Goal: Task Accomplishment & Management: Complete application form

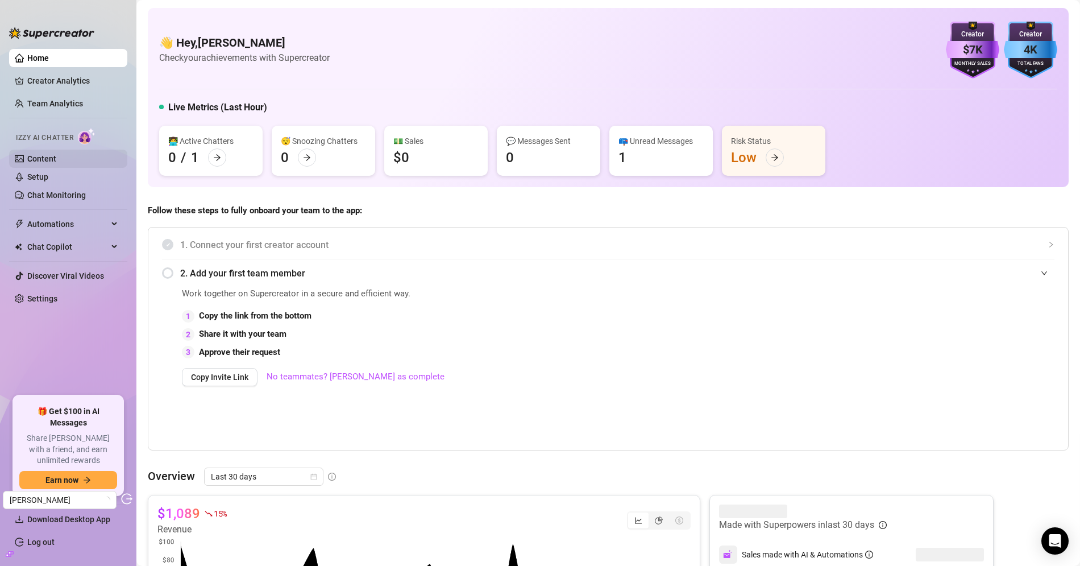
click at [44, 163] on link "Content" at bounding box center [41, 158] width 29 height 9
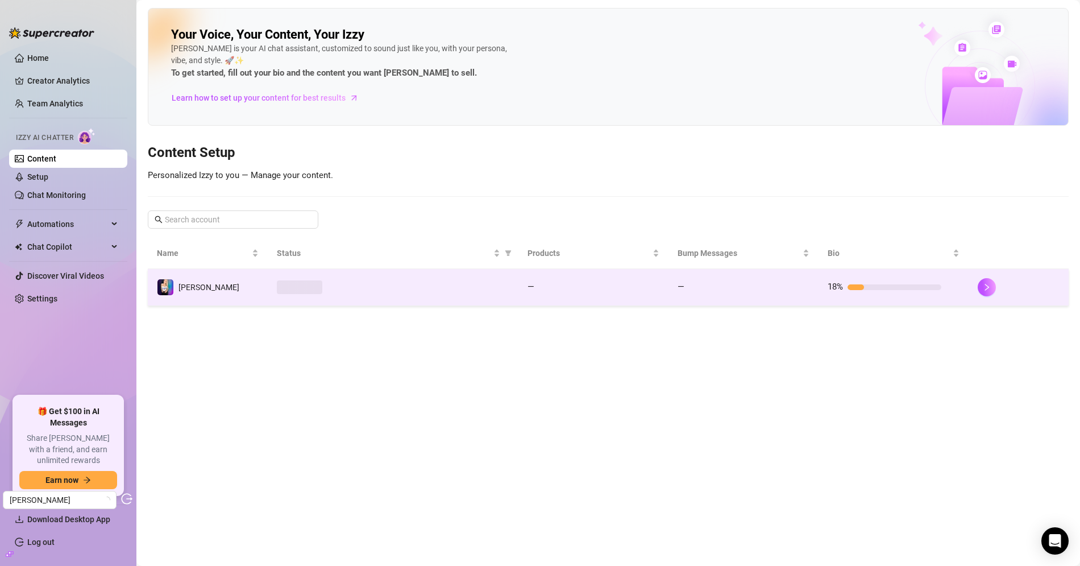
click at [484, 286] on div at bounding box center [393, 287] width 232 height 14
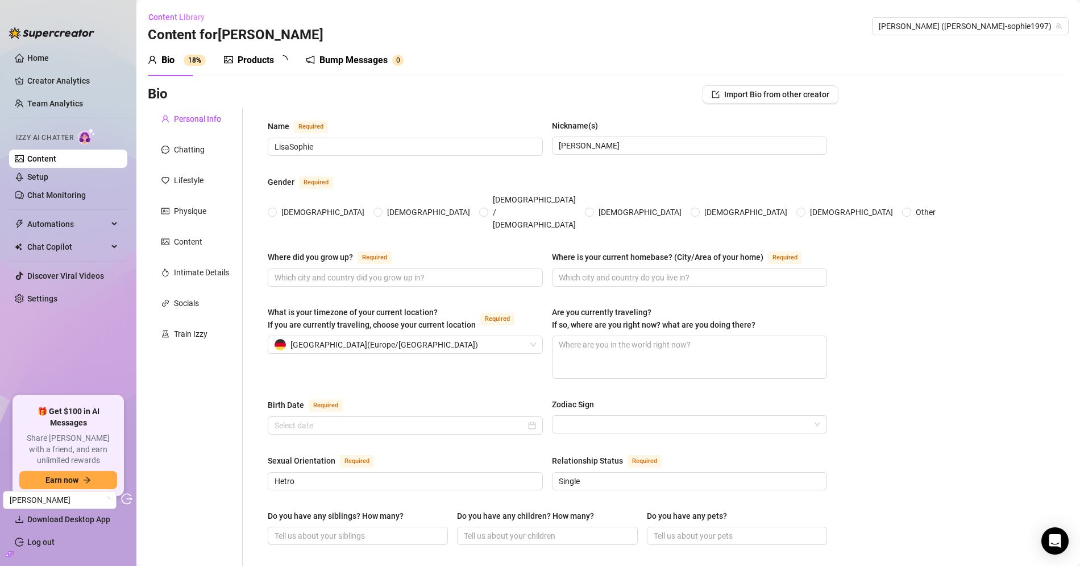
radio input "true"
type input "[DATE]"
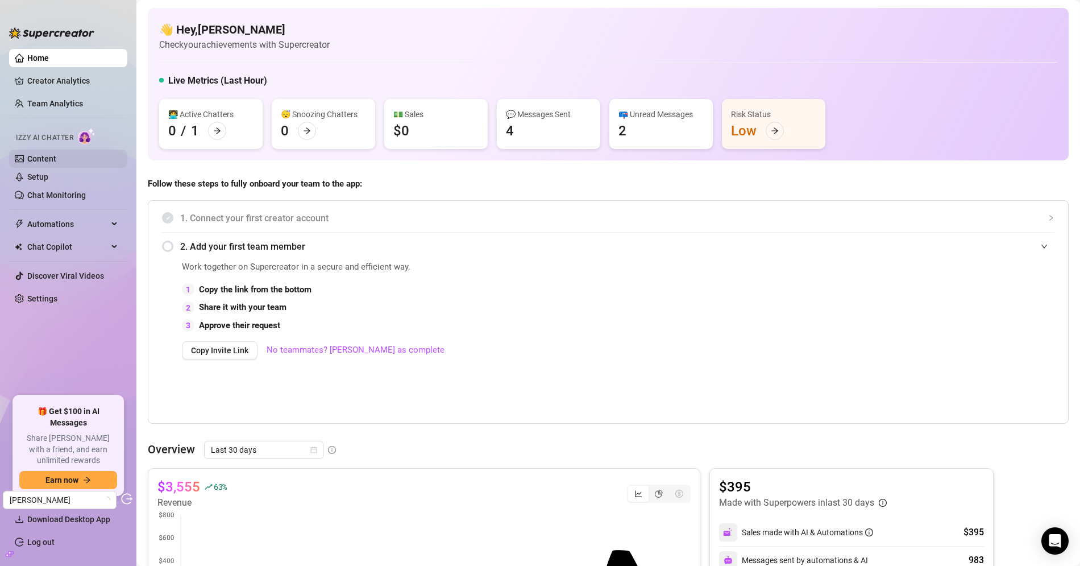
click at [56, 154] on link "Content" at bounding box center [41, 158] width 29 height 9
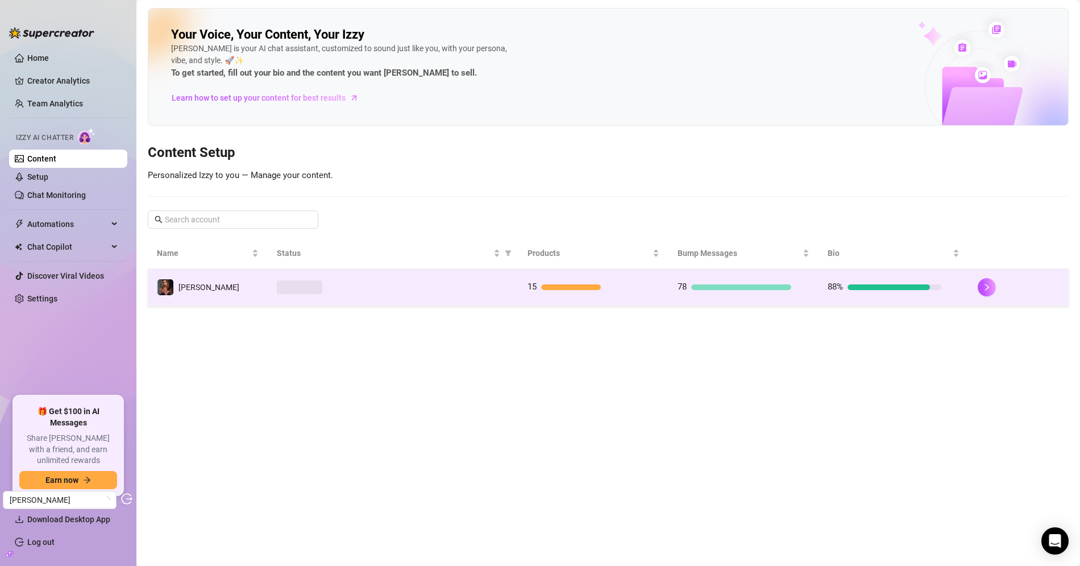
click at [228, 277] on td "[PERSON_NAME]" at bounding box center [208, 287] width 120 height 37
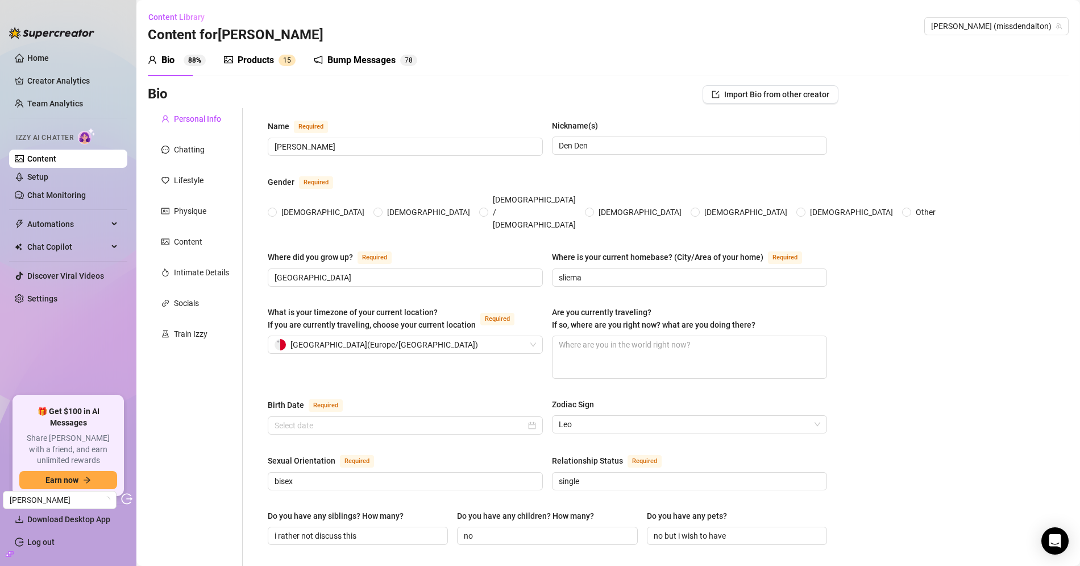
radio input "true"
type input "[DATE]"
checkbox input "true"
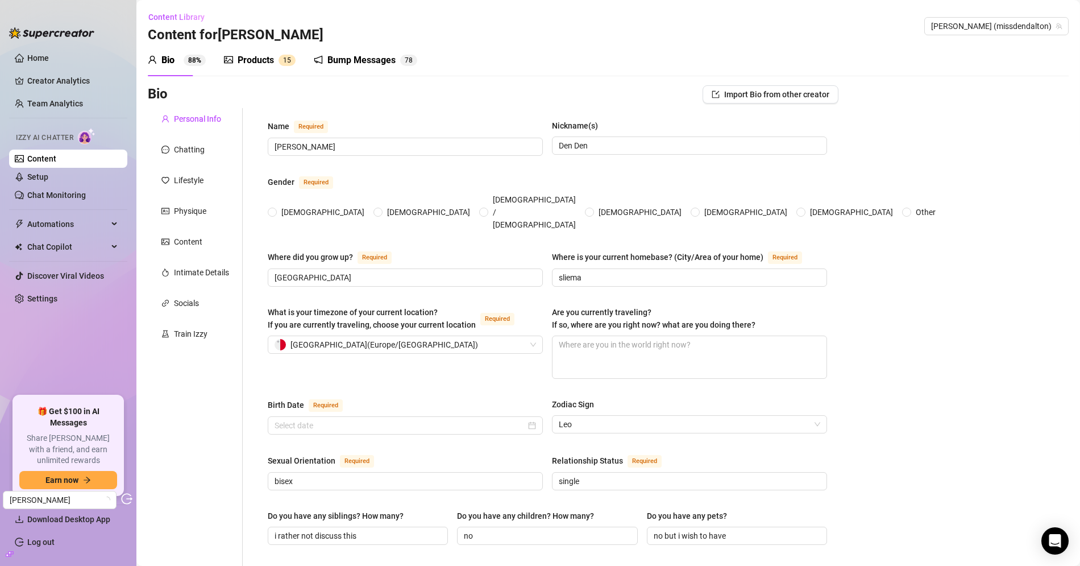
checkbox input "true"
click at [188, 243] on div "Content" at bounding box center [188, 241] width 28 height 13
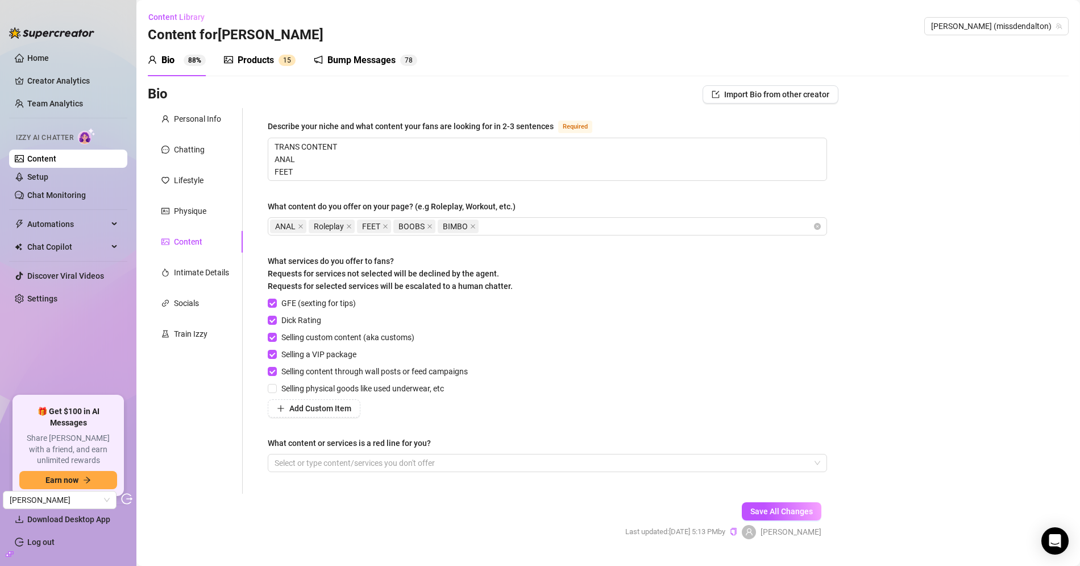
click at [271, 59] on div "Products" at bounding box center [256, 60] width 36 height 14
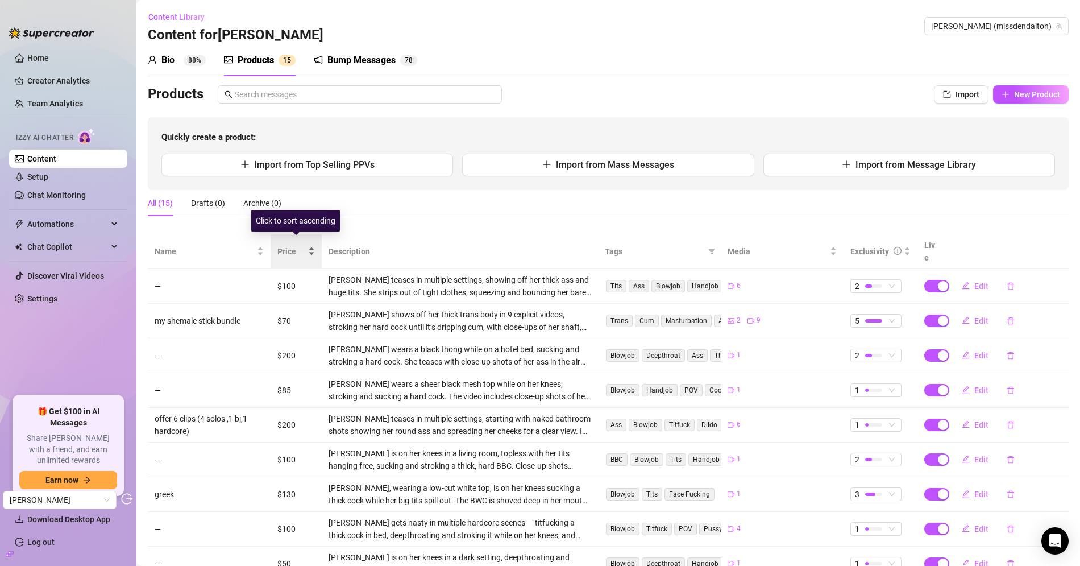
click at [285, 245] on div "Price" at bounding box center [296, 251] width 38 height 13
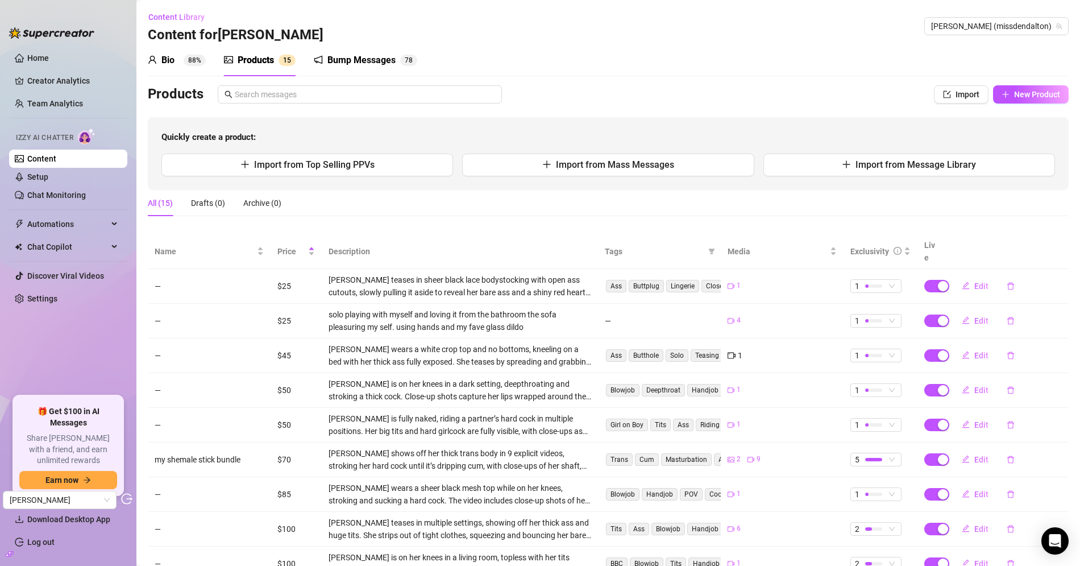
scroll to position [100, 0]
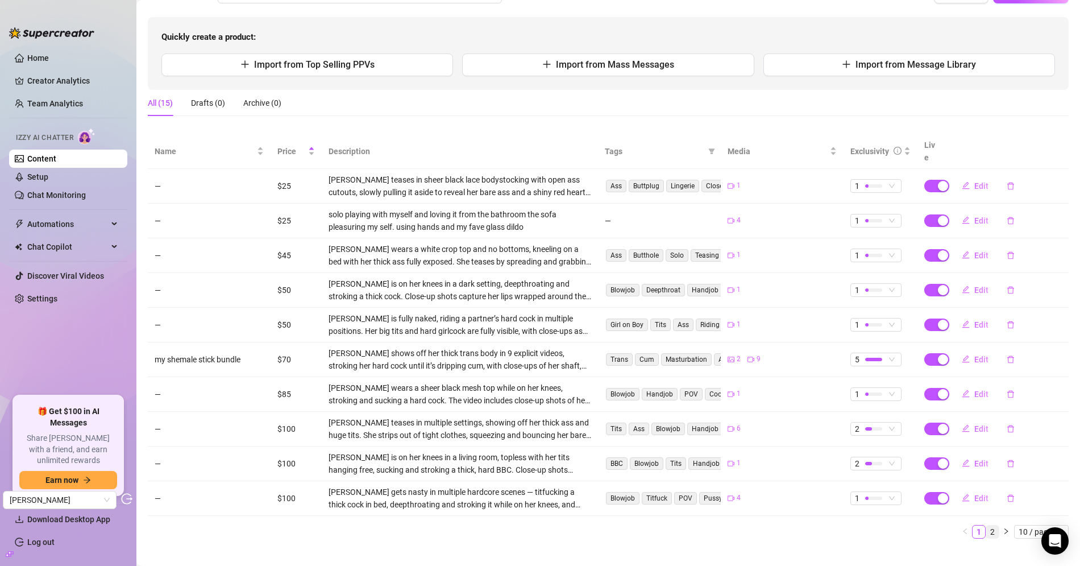
click at [992, 525] on link "2" at bounding box center [992, 531] width 13 height 13
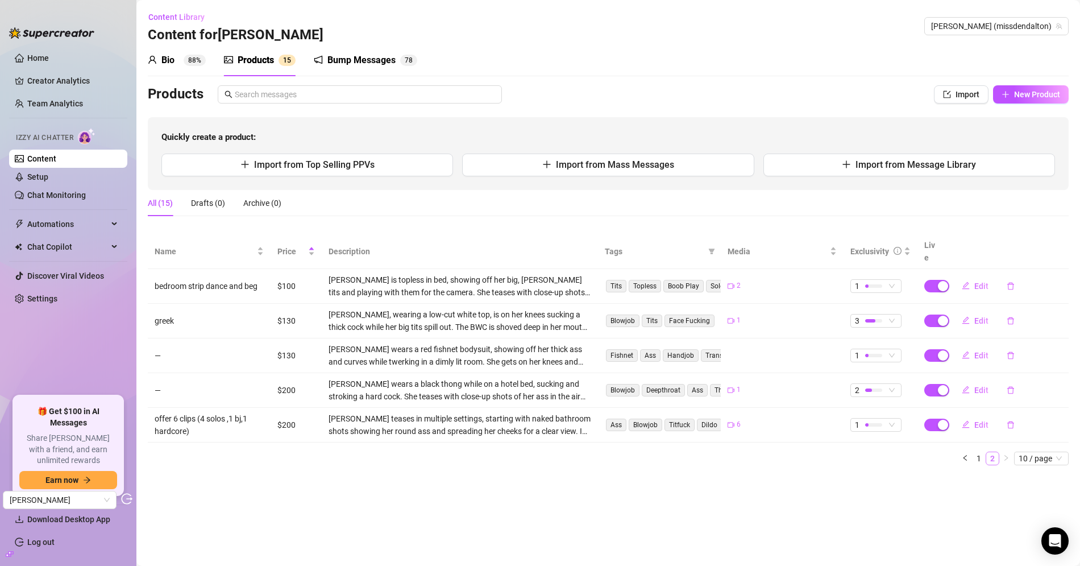
scroll to position [0, 0]
click at [977, 452] on link "1" at bounding box center [979, 458] width 13 height 13
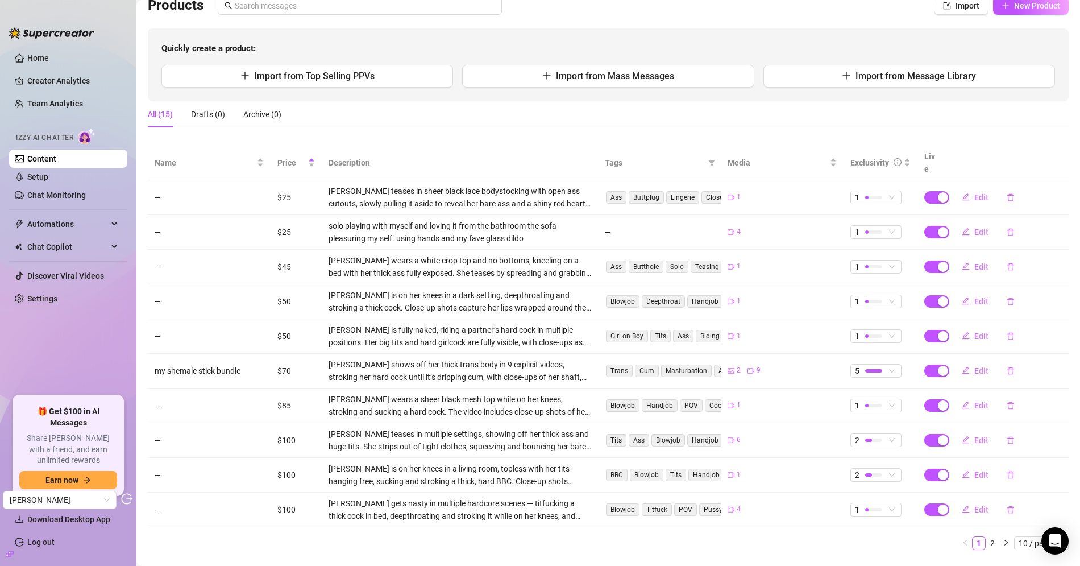
scroll to position [100, 0]
